Goal: Information Seeking & Learning: Learn about a topic

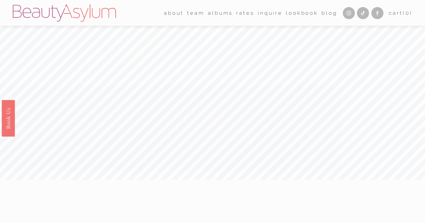
click at [291, 12] on link "Lookbook" at bounding box center [302, 13] width 32 height 10
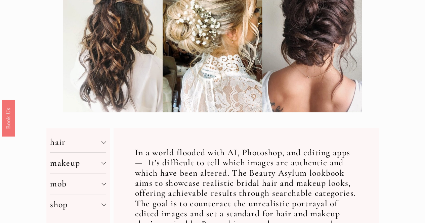
scroll to position [302, 0]
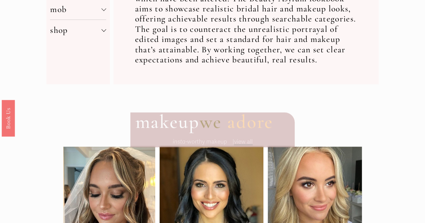
click at [104, 15] on button "mob" at bounding box center [78, 9] width 56 height 21
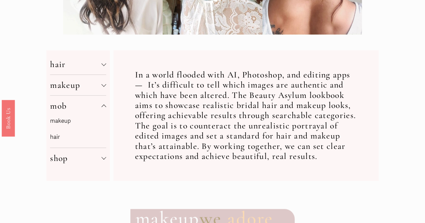
scroll to position [202, 0]
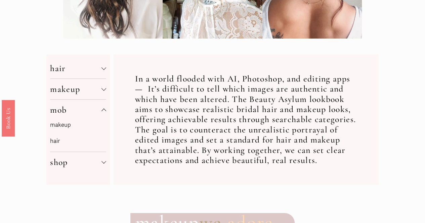
click at [59, 128] on link "makeup" at bounding box center [60, 125] width 21 height 7
click at [101, 110] on div at bounding box center [103, 110] width 5 height 5
click at [101, 131] on div at bounding box center [103, 131] width 5 height 5
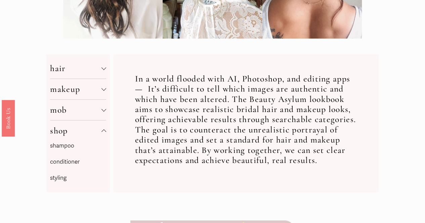
click at [101, 131] on div at bounding box center [103, 131] width 5 height 5
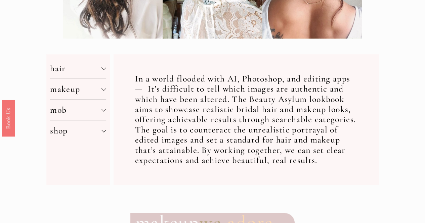
click at [102, 74] on button "hair" at bounding box center [78, 68] width 56 height 21
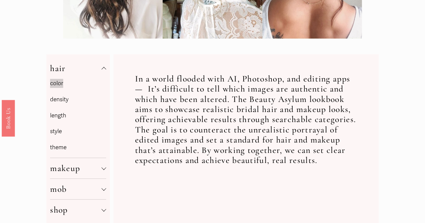
click at [58, 133] on link "style" at bounding box center [56, 131] width 12 height 7
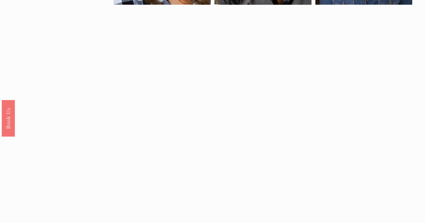
scroll to position [403, 0]
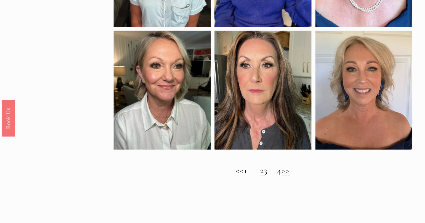
click at [260, 174] on link "2" at bounding box center [262, 170] width 4 height 10
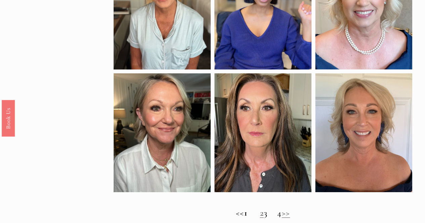
scroll to position [370, 0]
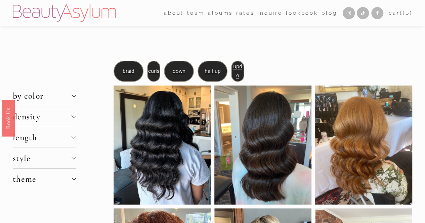
click at [175, 71] on span "down" at bounding box center [178, 71] width 13 height 6
click at [240, 67] on span "updo" at bounding box center [237, 72] width 9 height 16
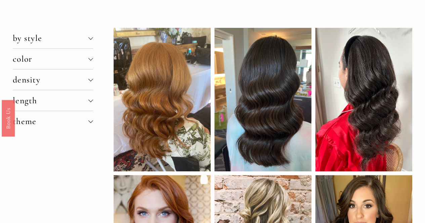
scroll to position [34, 0]
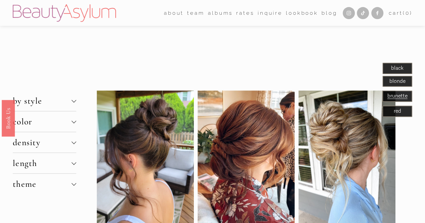
click at [299, 10] on link "Lookbook" at bounding box center [302, 13] width 32 height 10
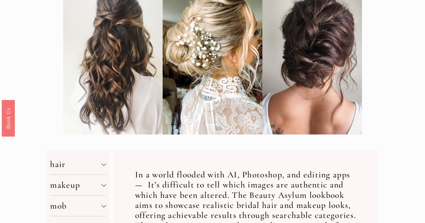
scroll to position [202, 0]
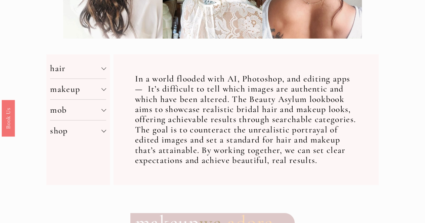
click at [102, 115] on button "mob" at bounding box center [78, 110] width 56 height 21
click at [57, 144] on link "hair" at bounding box center [55, 141] width 10 height 7
click at [101, 90] on div at bounding box center [103, 89] width 5 height 5
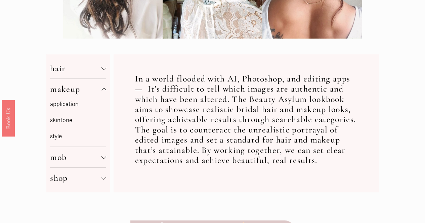
click at [57, 142] on p "style" at bounding box center [78, 137] width 56 height 10
click at [58, 139] on p "style" at bounding box center [78, 137] width 56 height 10
click at [60, 114] on div "application skintone style" at bounding box center [78, 122] width 56 height 47
click at [66, 98] on button "makeup" at bounding box center [78, 89] width 56 height 21
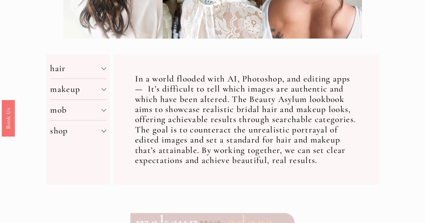
click at [79, 92] on span "makeup" at bounding box center [75, 89] width 51 height 10
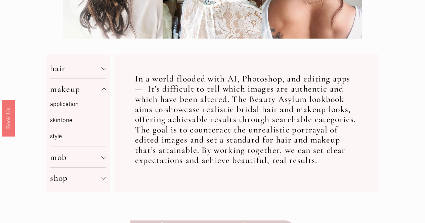
click at [103, 68] on div at bounding box center [103, 67] width 5 height 5
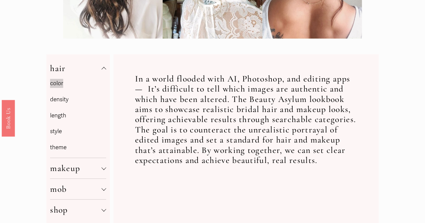
click at [58, 133] on link "style" at bounding box center [56, 131] width 12 height 7
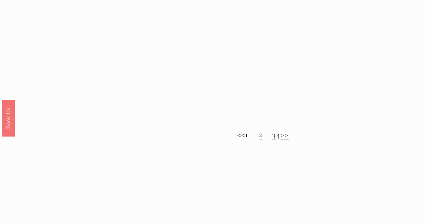
scroll to position [471, 0]
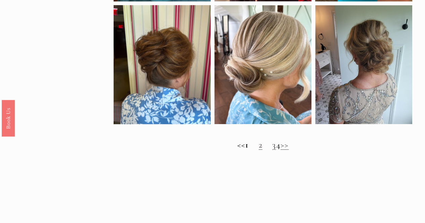
click at [259, 150] on link "2" at bounding box center [261, 145] width 4 height 10
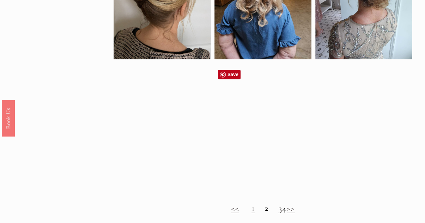
scroll to position [437, 0]
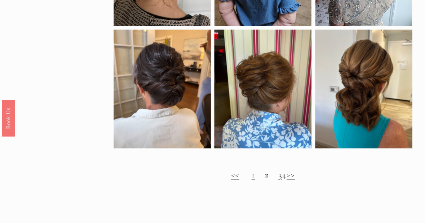
click at [278, 180] on link "3" at bounding box center [280, 175] width 4 height 10
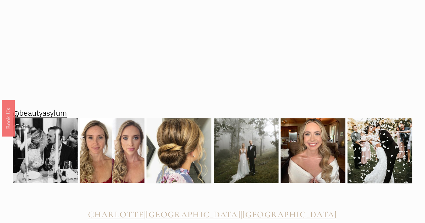
scroll to position [403, 0]
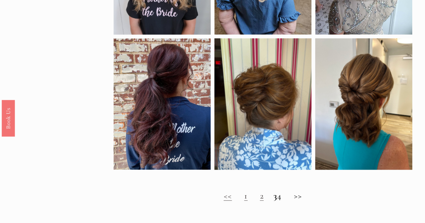
click at [282, 201] on h2 "<< 1 2 3 4 >>" at bounding box center [263, 196] width 299 height 10
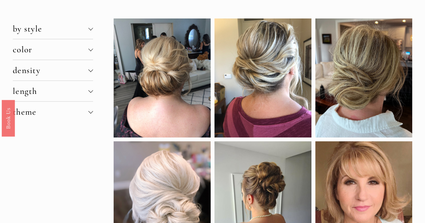
scroll to position [0, 0]
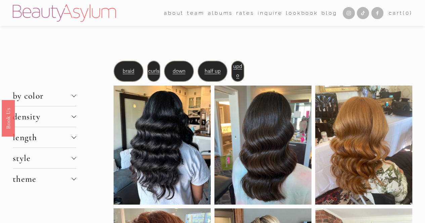
click at [237, 66] on span "updo" at bounding box center [237, 72] width 9 height 16
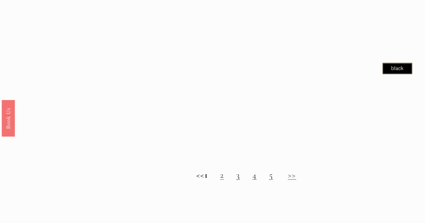
scroll to position [571, 0]
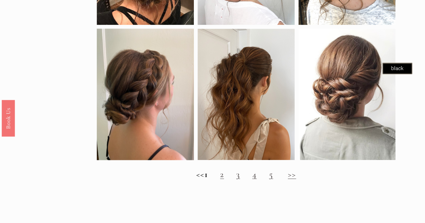
click at [224, 179] on link "2" at bounding box center [222, 174] width 4 height 10
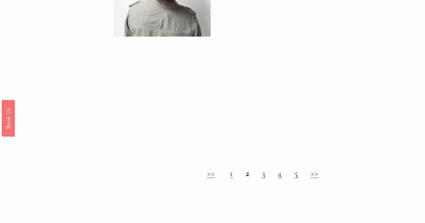
scroll to position [538, 0]
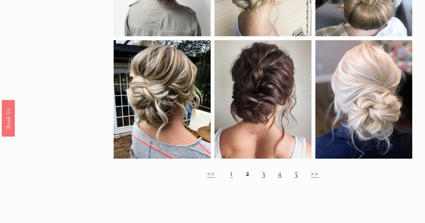
click at [266, 178] on link "3" at bounding box center [264, 173] width 4 height 10
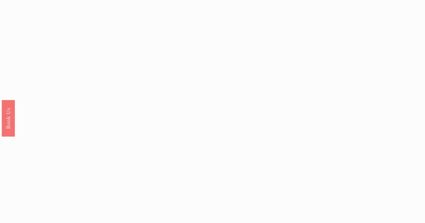
scroll to position [538, 0]
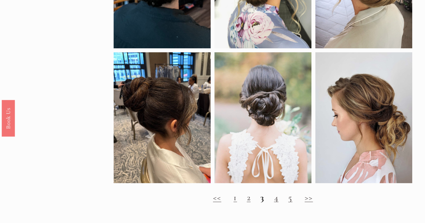
click at [275, 203] on link "4" at bounding box center [276, 197] width 4 height 10
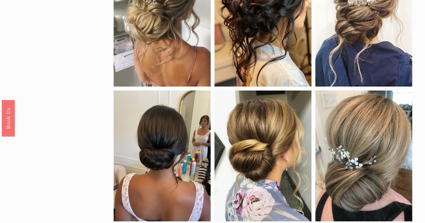
scroll to position [538, 0]
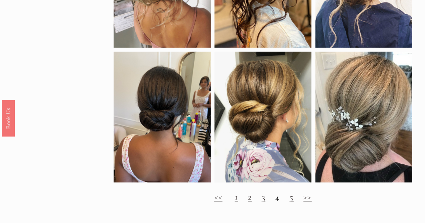
click at [292, 202] on link "5" at bounding box center [291, 197] width 4 height 10
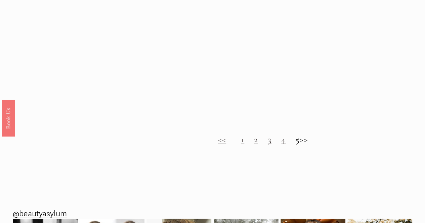
scroll to position [639, 0]
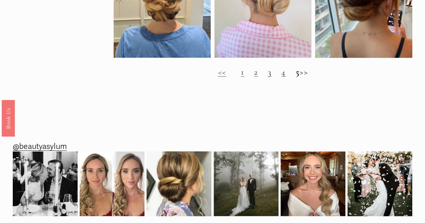
click at [312, 77] on h2 "<< 1 2 3 4 5 >>" at bounding box center [263, 72] width 299 height 10
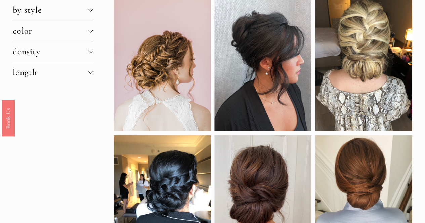
scroll to position [0, 0]
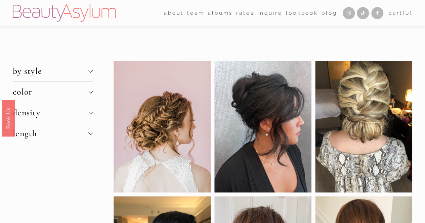
click at [89, 70] on div at bounding box center [90, 70] width 5 height 5
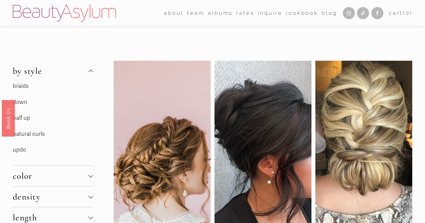
click at [39, 135] on link "natural curls" at bounding box center [29, 134] width 32 height 7
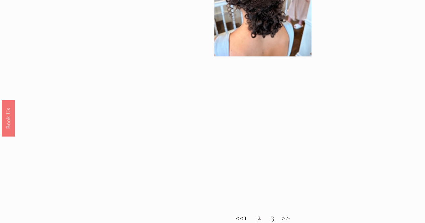
scroll to position [504, 0]
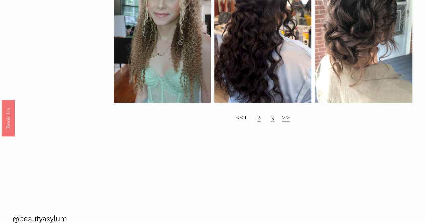
click at [261, 122] on link "2" at bounding box center [259, 117] width 4 height 10
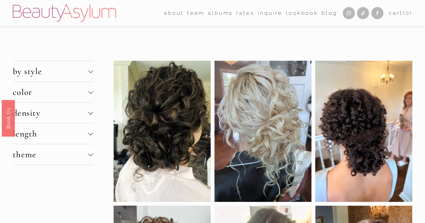
click at [92, 70] on div at bounding box center [90, 70] width 5 height 5
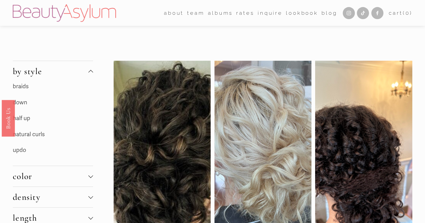
click at [24, 102] on link "down" at bounding box center [20, 102] width 14 height 7
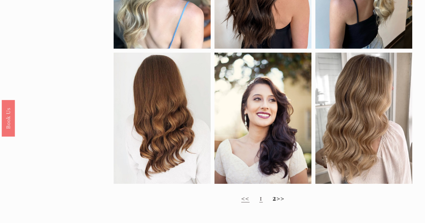
scroll to position [605, 0]
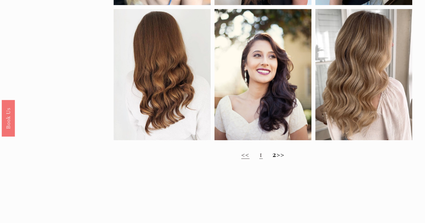
click at [254, 159] on h2 "<< 1 2 >>" at bounding box center [263, 154] width 299 height 10
click at [250, 159] on h2 "<< 1 2 >>" at bounding box center [263, 154] width 299 height 10
click at [273, 159] on strong "2" at bounding box center [275, 154] width 4 height 10
click at [259, 159] on link "1" at bounding box center [260, 154] width 3 height 10
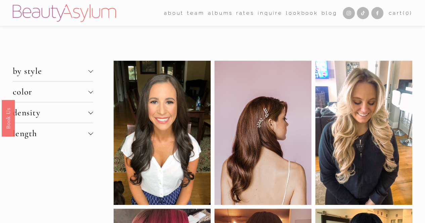
click at [214, 13] on link "albums" at bounding box center [220, 13] width 25 height 10
